Goal: Information Seeking & Learning: Find specific fact

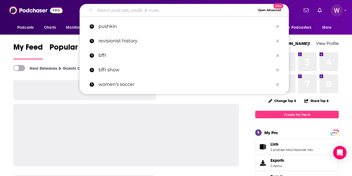
click at [138, 13] on input "Search podcasts, credits, & more..." at bounding box center [175, 10] width 161 height 9
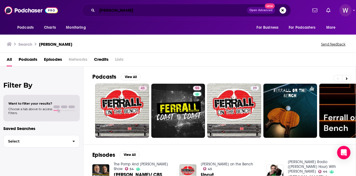
click at [126, 6] on input "[PERSON_NAME]" at bounding box center [172, 10] width 150 height 9
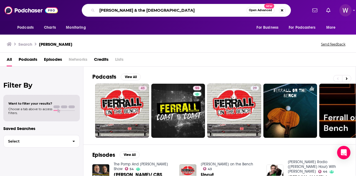
type input "[PERSON_NAME] & the [DEMOGRAPHIC_DATA]"
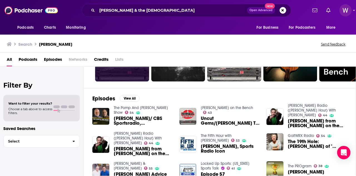
scroll to position [69, 0]
